Goal: Task Accomplishment & Management: Use online tool/utility

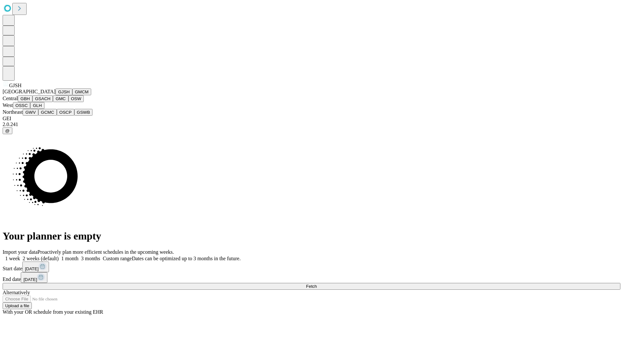
click at [55, 95] on button "GJSH" at bounding box center [63, 92] width 17 height 7
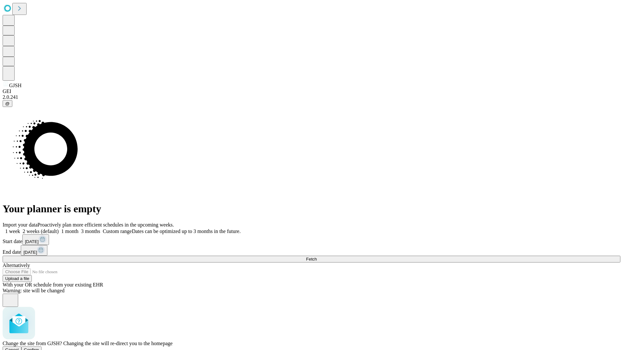
click at [39, 348] on span "Confirm" at bounding box center [31, 350] width 15 height 5
click at [59, 229] on label "2 weeks (default)" at bounding box center [39, 232] width 39 height 6
click at [316, 257] on span "Fetch" at bounding box center [311, 259] width 11 height 5
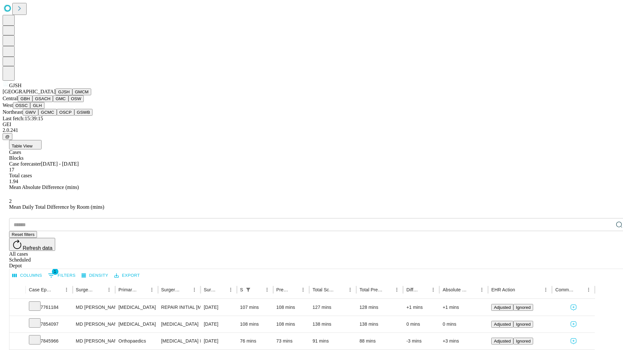
click at [72, 95] on button "GMCM" at bounding box center [81, 92] width 19 height 7
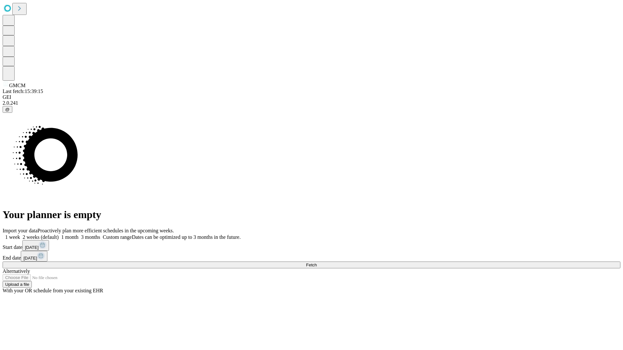
click at [59, 234] on label "2 weeks (default)" at bounding box center [39, 237] width 39 height 6
click at [316, 263] on span "Fetch" at bounding box center [311, 265] width 11 height 5
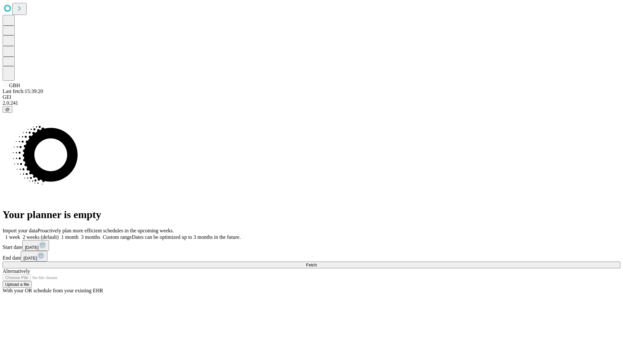
click at [59, 234] on label "2 weeks (default)" at bounding box center [39, 237] width 39 height 6
click at [316, 263] on span "Fetch" at bounding box center [311, 265] width 11 height 5
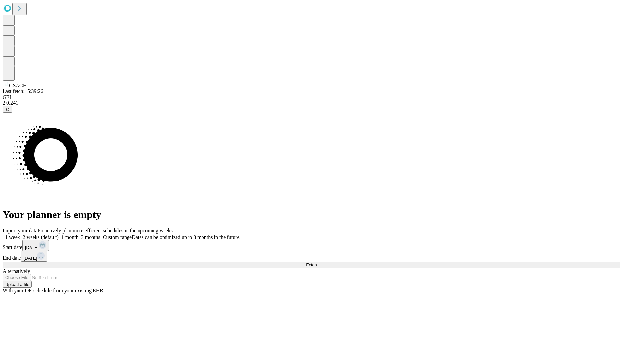
click at [59, 234] on label "2 weeks (default)" at bounding box center [39, 237] width 39 height 6
click at [316, 263] on span "Fetch" at bounding box center [311, 265] width 11 height 5
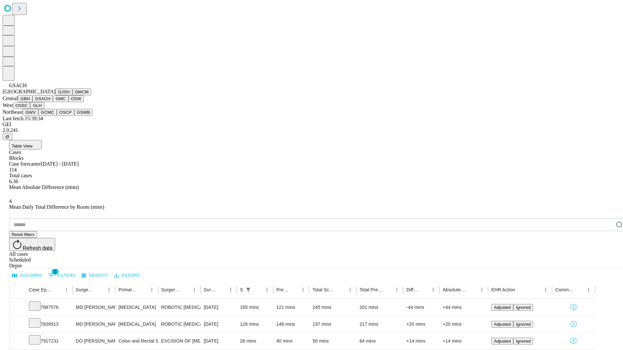
click at [53, 102] on button "GMC" at bounding box center [60, 98] width 15 height 7
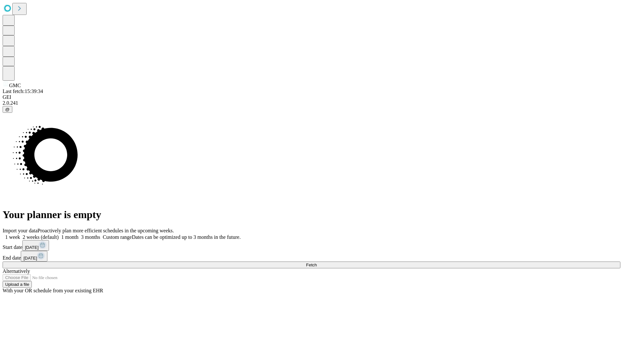
click at [59, 234] on label "2 weeks (default)" at bounding box center [39, 237] width 39 height 6
click at [316, 263] on span "Fetch" at bounding box center [311, 265] width 11 height 5
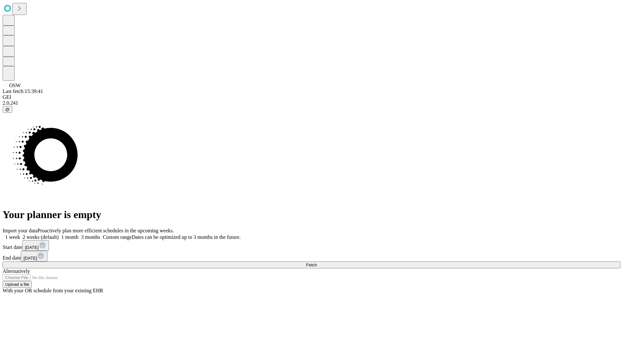
click at [59, 234] on label "2 weeks (default)" at bounding box center [39, 237] width 39 height 6
click at [316, 263] on span "Fetch" at bounding box center [311, 265] width 11 height 5
click at [59, 234] on label "2 weeks (default)" at bounding box center [39, 237] width 39 height 6
click at [316, 263] on span "Fetch" at bounding box center [311, 265] width 11 height 5
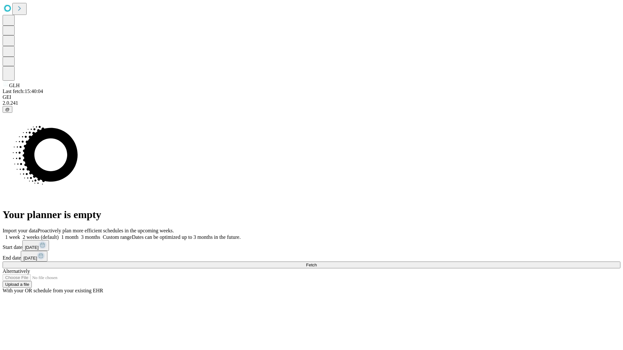
click at [59, 234] on label "2 weeks (default)" at bounding box center [39, 237] width 39 height 6
click at [316, 263] on span "Fetch" at bounding box center [311, 265] width 11 height 5
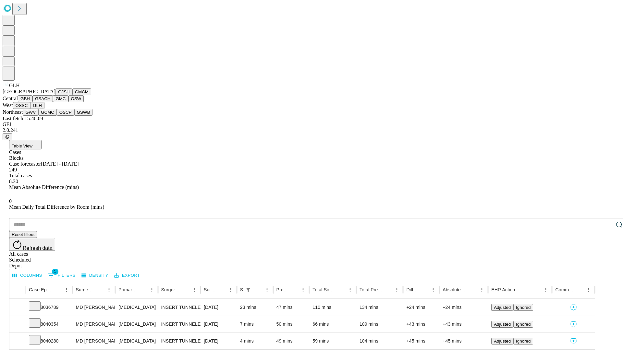
click at [38, 116] on button "GWV" at bounding box center [31, 112] width 16 height 7
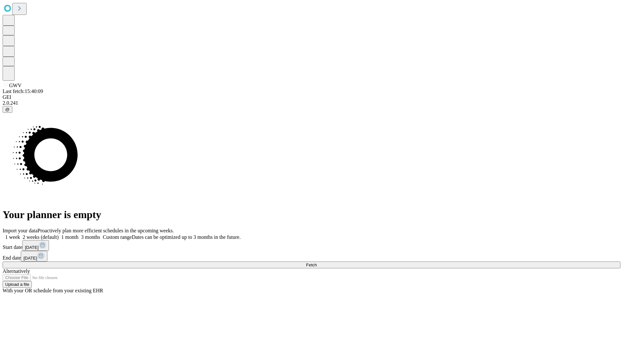
click at [59, 234] on label "2 weeks (default)" at bounding box center [39, 237] width 39 height 6
click at [316, 263] on span "Fetch" at bounding box center [311, 265] width 11 height 5
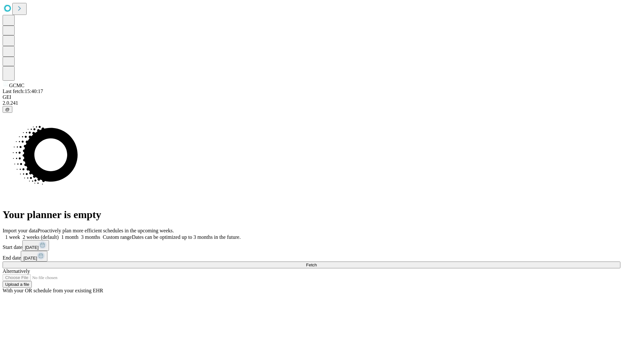
click at [59, 234] on label "2 weeks (default)" at bounding box center [39, 237] width 39 height 6
click at [316, 263] on span "Fetch" at bounding box center [311, 265] width 11 height 5
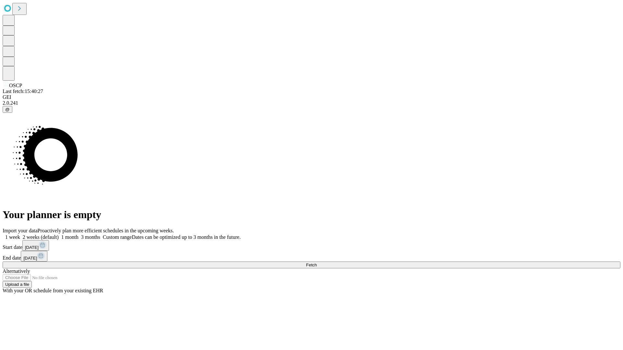
click at [59, 234] on label "2 weeks (default)" at bounding box center [39, 237] width 39 height 6
click at [316, 263] on span "Fetch" at bounding box center [311, 265] width 11 height 5
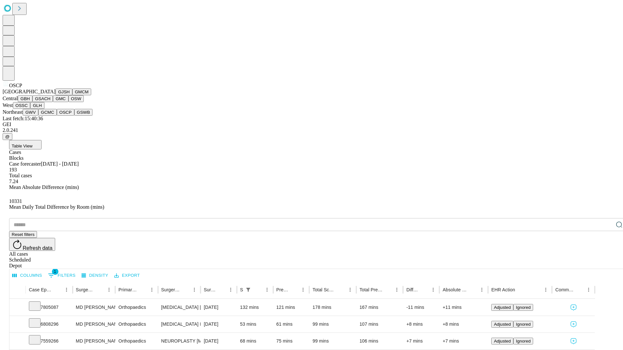
click at [74, 116] on button "GSWB" at bounding box center [83, 112] width 18 height 7
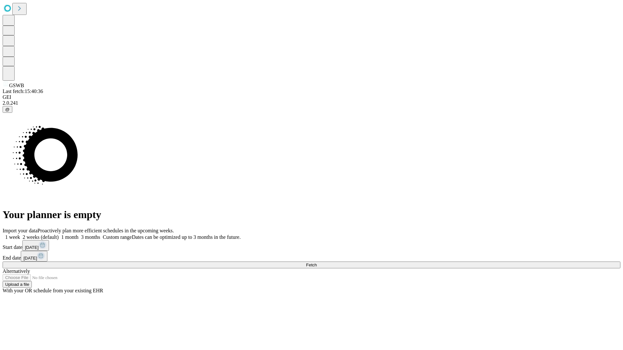
click at [59, 234] on label "2 weeks (default)" at bounding box center [39, 237] width 39 height 6
click at [316, 263] on span "Fetch" at bounding box center [311, 265] width 11 height 5
